Goal: Navigation & Orientation: Find specific page/section

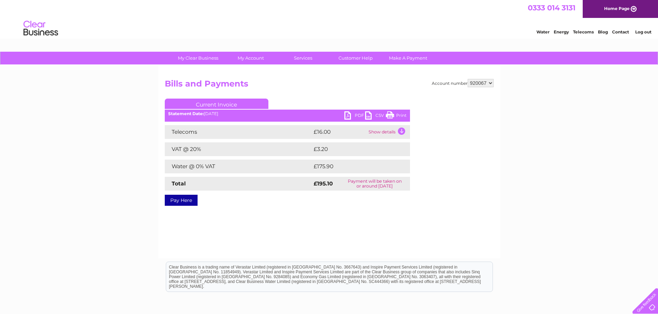
click at [296, 223] on div "Account number 920067 Bills and Payments Current Invoice PDF CSV Print" at bounding box center [329, 161] width 342 height 193
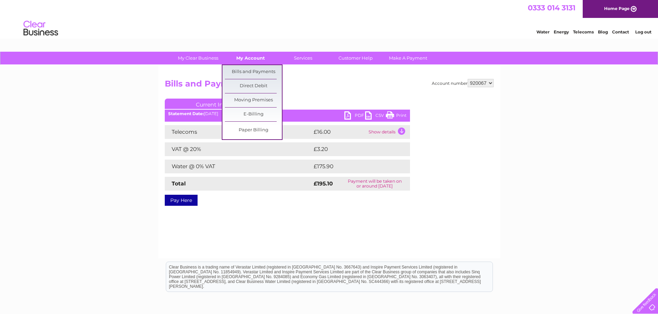
click at [244, 61] on link "My Account" at bounding box center [250, 58] width 57 height 13
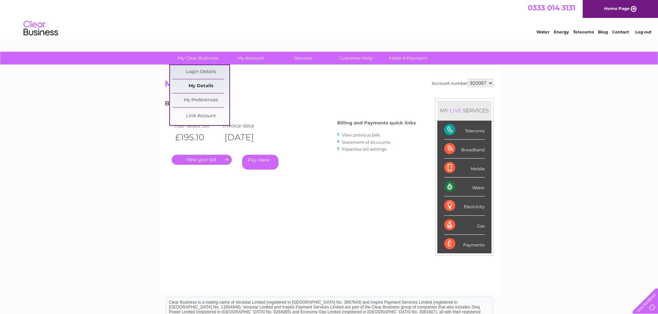
click at [198, 85] on link "My Details" at bounding box center [200, 86] width 57 height 14
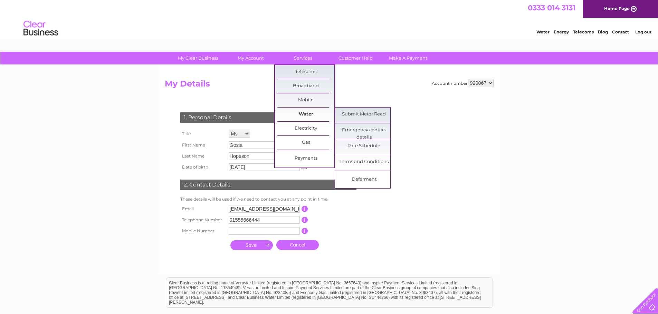
click at [305, 118] on link "Water" at bounding box center [305, 115] width 57 height 14
click at [309, 116] on link "Water" at bounding box center [305, 115] width 57 height 14
